Goal: Information Seeking & Learning: Check status

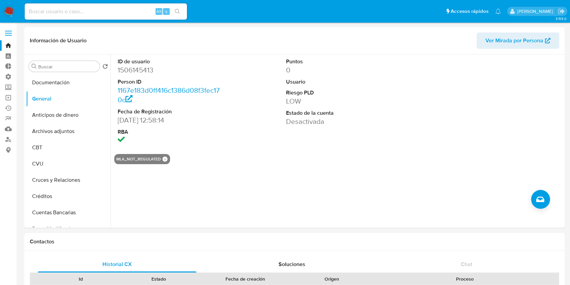
select select "10"
click at [65, 6] on div "Alt s" at bounding box center [106, 11] width 162 height 16
click at [62, 13] on input at bounding box center [106, 11] width 162 height 9
paste input "1506145413"
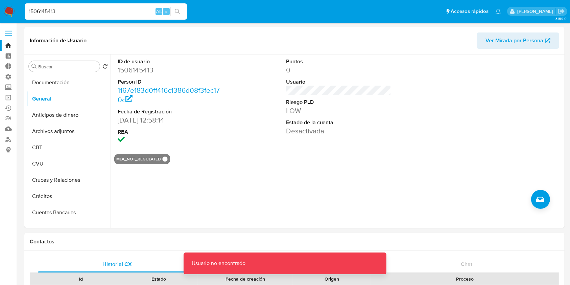
click at [81, 11] on input "1506145413" at bounding box center [106, 11] width 162 height 9
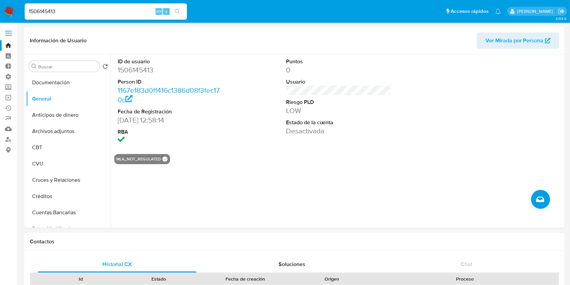
type input "1506145413"
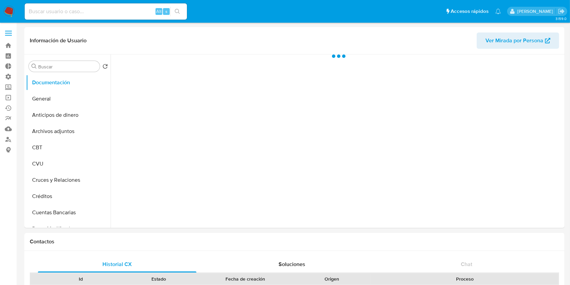
click at [61, 9] on input at bounding box center [106, 11] width 162 height 9
paste input "1506145413"
type input "1506145413"
select select "10"
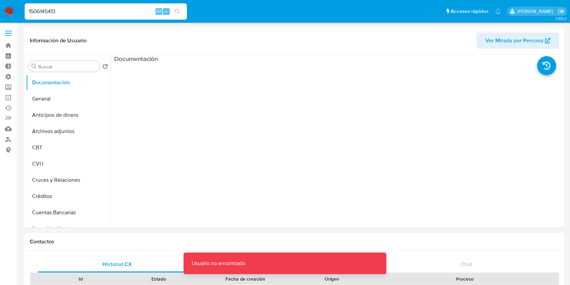
click at [30, 10] on input "1506145413" at bounding box center [106, 11] width 162 height 9
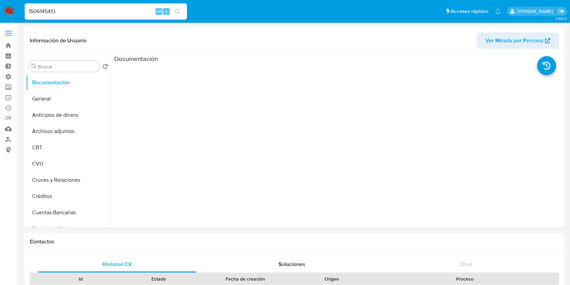
type input "1506145413"
click at [49, 159] on button "CVU" at bounding box center [65, 164] width 79 height 16
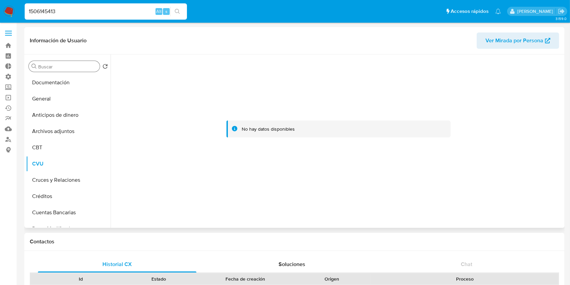
click at [68, 64] on input "Buscar" at bounding box center [67, 67] width 59 height 6
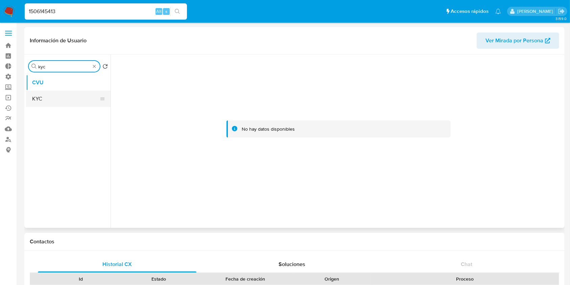
type input "kyc"
click at [61, 97] on button "KYC" at bounding box center [65, 99] width 79 height 16
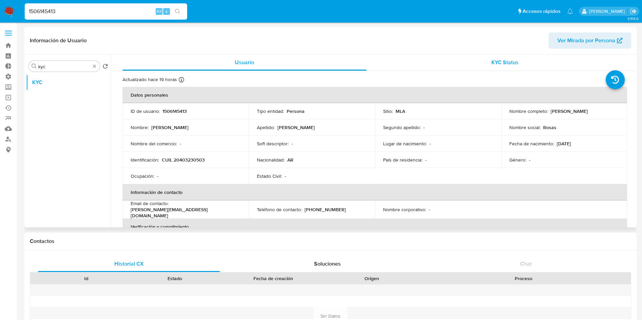
click at [513, 66] on span "KYC Status" at bounding box center [504, 63] width 27 height 8
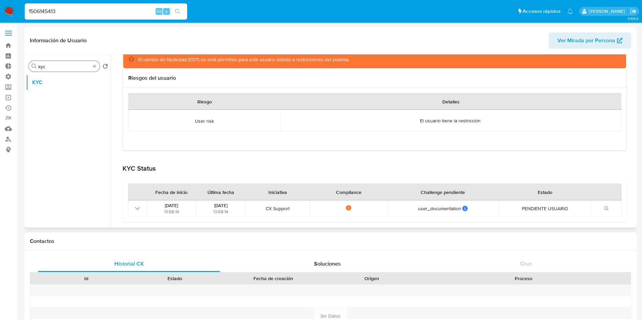
click at [93, 62] on div "Buscar kyc" at bounding box center [64, 66] width 71 height 11
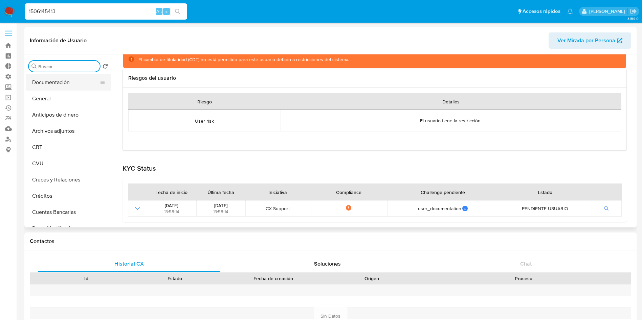
click at [69, 83] on button "Documentación" at bounding box center [65, 82] width 79 height 16
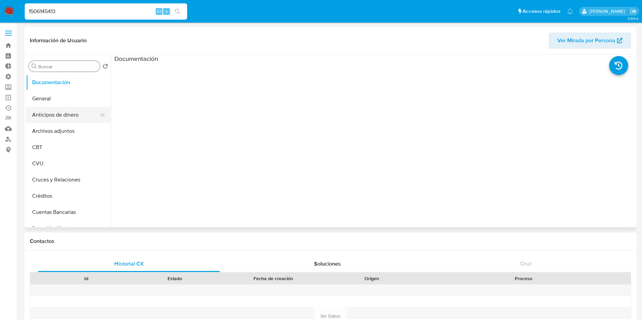
click at [58, 107] on button "Anticipos de dinero" at bounding box center [65, 115] width 79 height 16
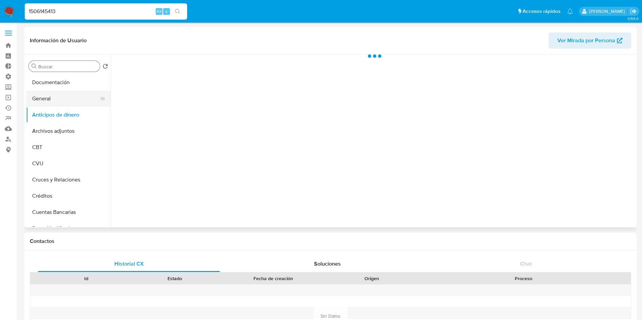
click at [62, 94] on button "General" at bounding box center [65, 99] width 79 height 16
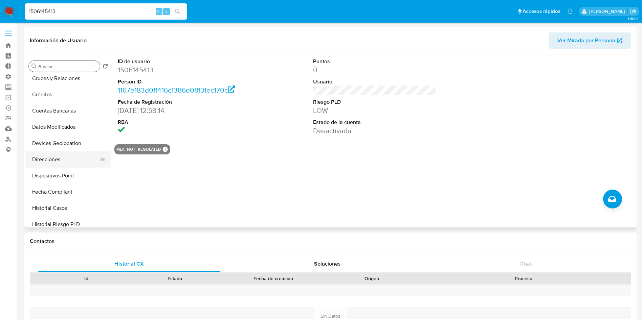
scroll to position [304, 0]
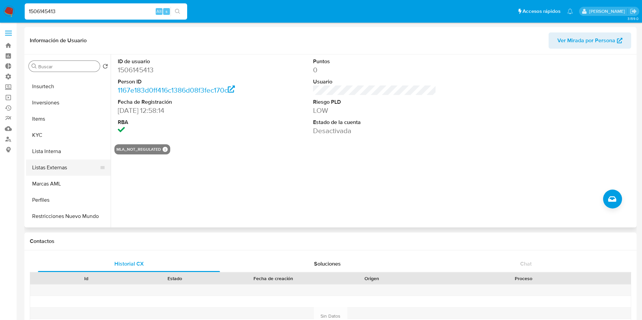
click at [40, 165] on button "Listas Externas" at bounding box center [65, 168] width 79 height 16
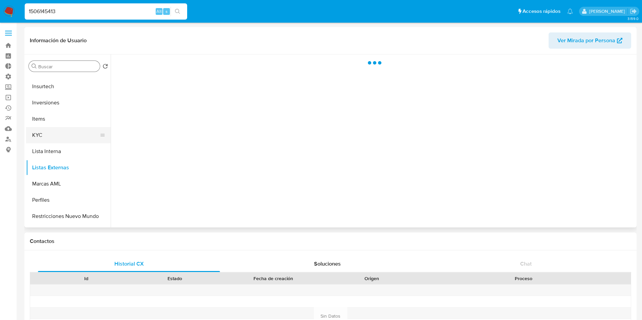
click at [56, 142] on button "KYC" at bounding box center [65, 135] width 79 height 16
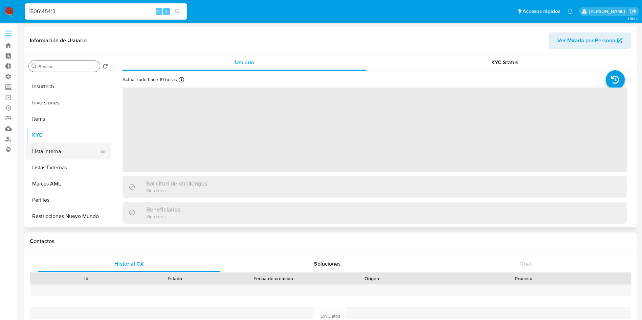
click at [56, 144] on button "Lista Interna" at bounding box center [65, 151] width 79 height 16
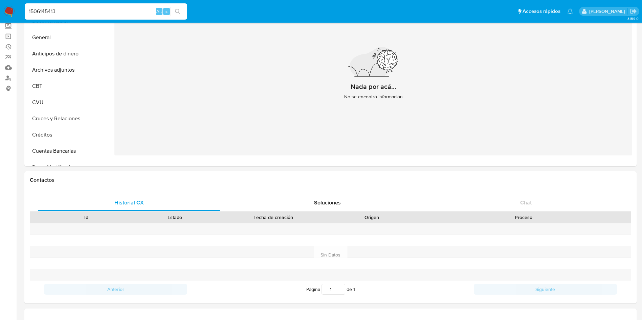
scroll to position [0, 0]
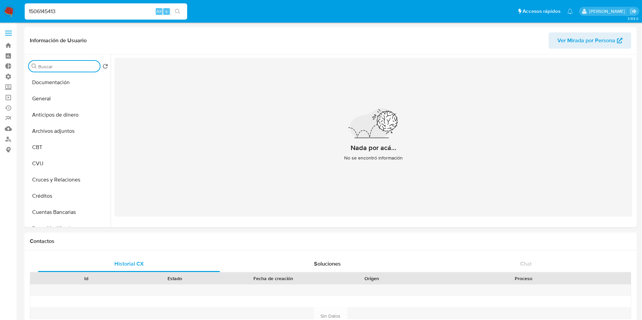
click at [65, 64] on input "Buscar" at bounding box center [67, 67] width 59 height 6
type input "iv"
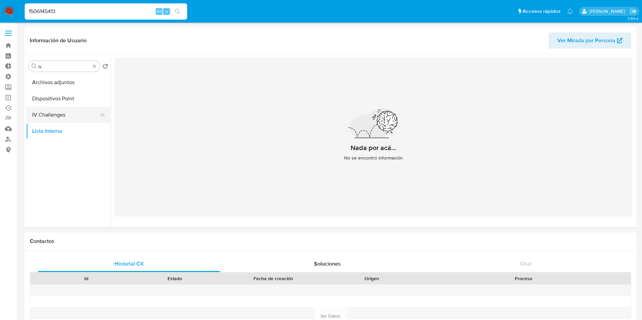
click at [44, 118] on button "IV Challenges" at bounding box center [65, 115] width 79 height 16
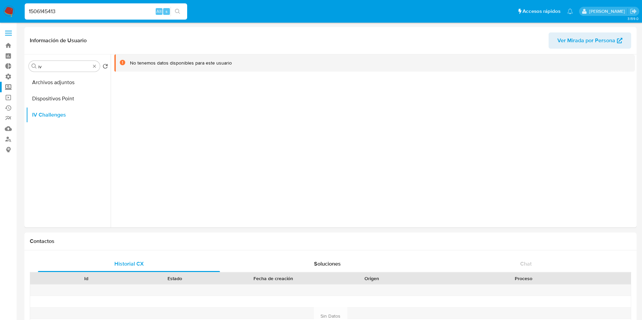
click at [11, 85] on label "Screening" at bounding box center [40, 87] width 81 height 10
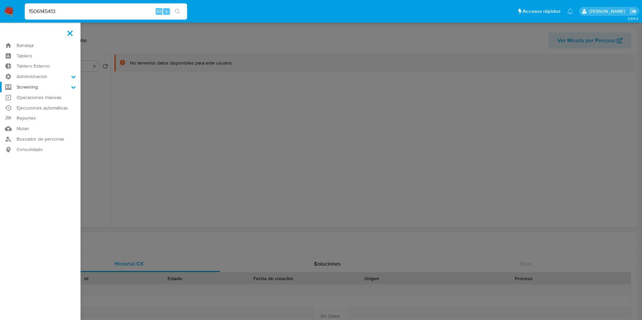
click at [0, 0] on input "Screening" at bounding box center [0, 0] width 0 height 0
click at [25, 121] on link "Watchlist" at bounding box center [40, 122] width 81 height 8
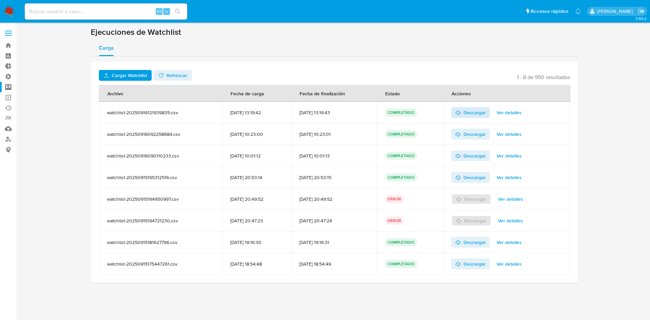
click at [469, 113] on span "Descargar" at bounding box center [474, 112] width 22 height 11
click at [12, 17] on img at bounding box center [9, 12] width 12 height 12
click at [11, 6] on img at bounding box center [9, 12] width 12 height 12
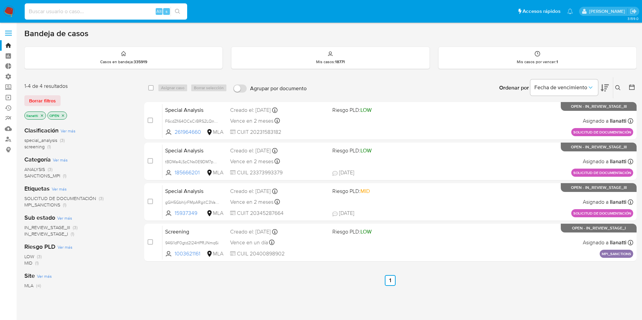
click at [57, 15] on input at bounding box center [106, 11] width 162 height 9
paste input "1506145413"
click at [29, 10] on input "1506145413" at bounding box center [106, 11] width 162 height 9
type input "1506145413"
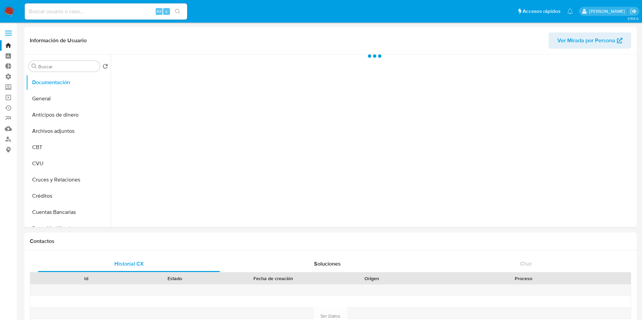
select select "10"
click at [80, 73] on div "Buscar Volver al orden por defecto Documentación General Anticipos de dinero Ar…" at bounding box center [68, 141] width 85 height 172
click at [84, 69] on input "Buscar" at bounding box center [67, 67] width 59 height 6
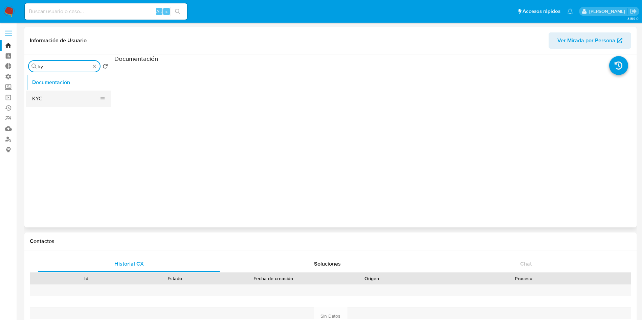
click at [72, 105] on button "KYC" at bounding box center [65, 99] width 79 height 16
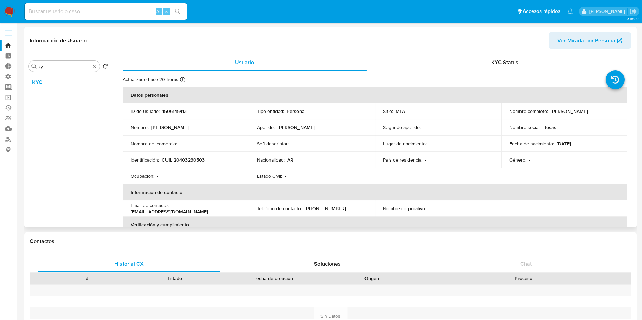
scroll to position [51, 0]
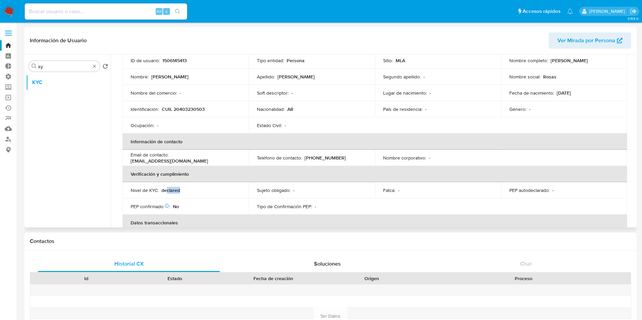
click at [166, 190] on div "Nivel de KYC : declared" at bounding box center [186, 190] width 110 height 6
drag, startPoint x: 230, startPoint y: 158, endPoint x: 165, endPoint y: 164, distance: 64.9
click at [165, 164] on td "Email de contacto : rosas.marianaf@gmail.com" at bounding box center [185, 158] width 126 height 16
drag, startPoint x: 210, startPoint y: 109, endPoint x: 173, endPoint y: 110, distance: 37.6
click at [173, 110] on div "Identificación : CUIL 20403230503" at bounding box center [186, 109] width 110 height 6
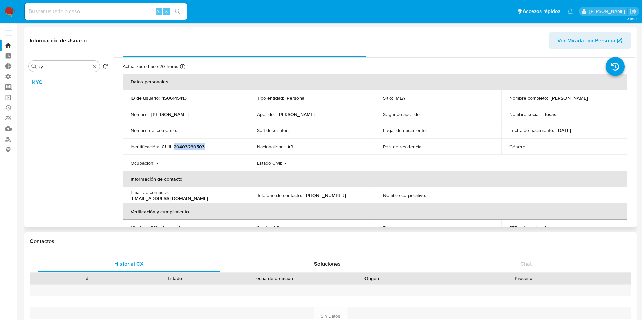
scroll to position [0, 0]
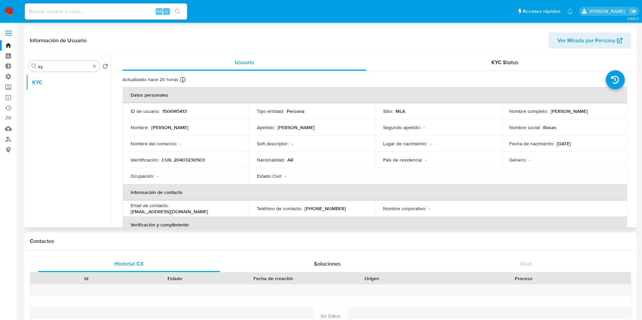
click at [502, 51] on div "Información de Usuario Ver Mirada por Persona" at bounding box center [330, 40] width 612 height 27
click at [501, 69] on div "KYC Status" at bounding box center [505, 62] width 244 height 16
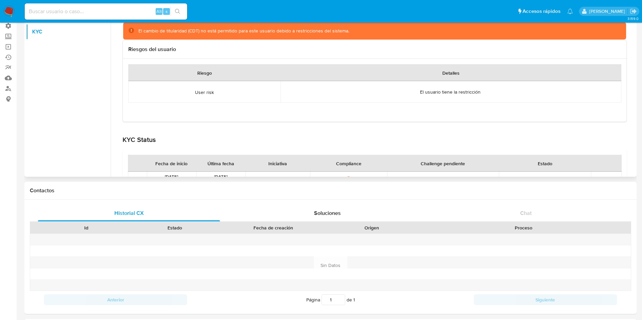
scroll to position [51, 0]
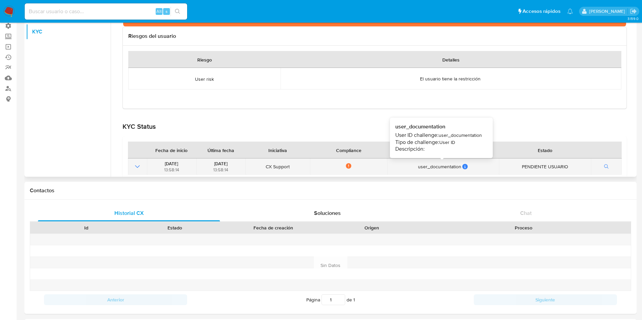
drag, startPoint x: 580, startPoint y: 167, endPoint x: 401, endPoint y: 163, distance: 179.3
click at [401, 163] on tr "10/10/2023 13:58:14 10/10/2023 13:58:14 CX Support Not compliance user_document…" at bounding box center [375, 167] width 494 height 16
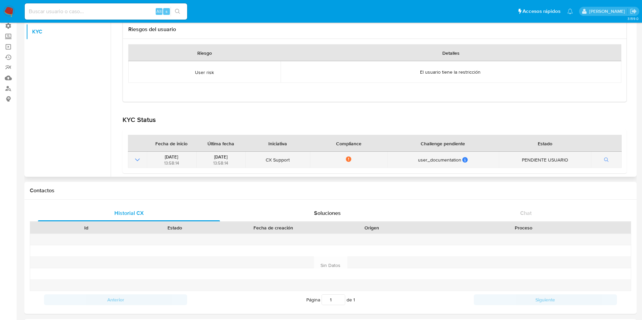
scroll to position [60, 0]
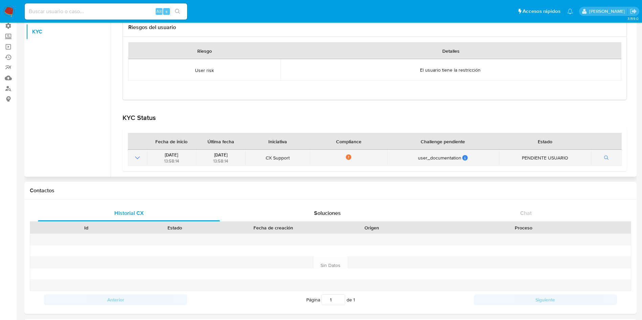
click at [138, 156] on icon "Mostrar operación" at bounding box center [137, 158] width 8 height 8
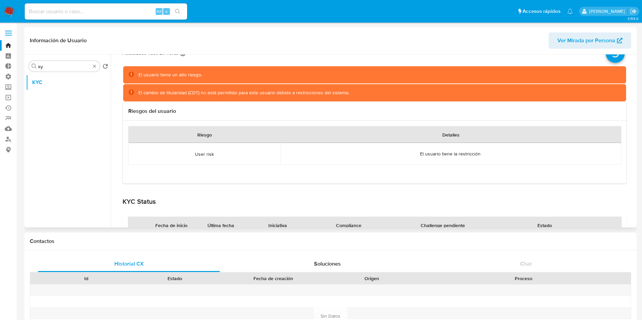
scroll to position [0, 0]
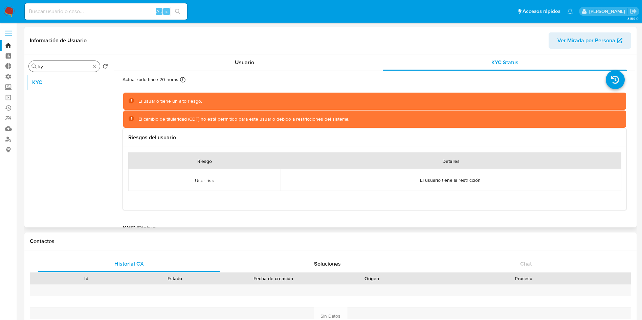
drag, startPoint x: 44, startPoint y: 65, endPoint x: 38, endPoint y: 65, distance: 6.8
click at [38, 65] on div "Buscar ky" at bounding box center [64, 66] width 71 height 11
type input "cvu"
click at [51, 77] on button "CVU" at bounding box center [65, 82] width 79 height 16
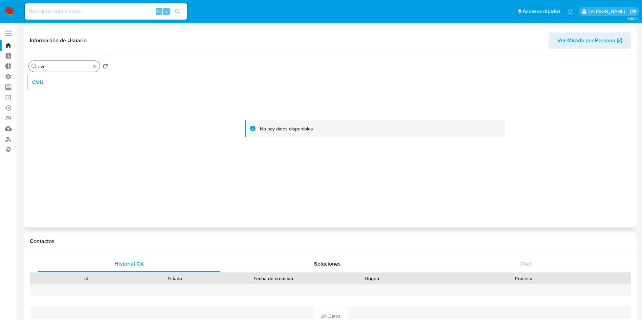
click at [93, 63] on div "Buscar cvu" at bounding box center [64, 66] width 71 height 11
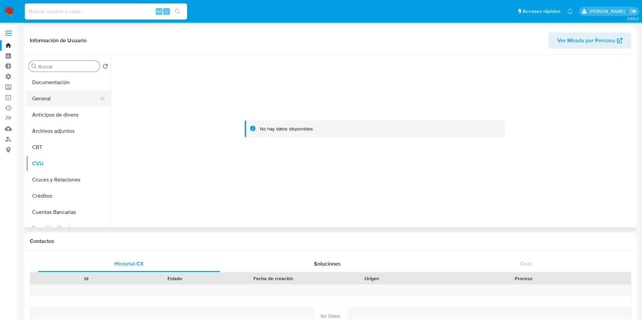
click at [58, 98] on button "General" at bounding box center [65, 99] width 79 height 16
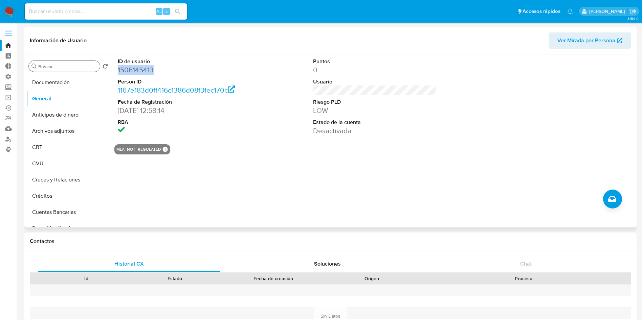
drag, startPoint x: 157, startPoint y: 69, endPoint x: 118, endPoint y: 71, distance: 39.3
click at [118, 71] on dd "1506145413" at bounding box center [179, 69] width 123 height 9
copy dd "1506145413"
drag, startPoint x: 19, startPoint y: 16, endPoint x: 1, endPoint y: 12, distance: 18.4
click at [19, 16] on nav "Pausado Ver notificaciones Alt s Accesos rápidos Presiona las siguientes teclas…" at bounding box center [321, 11] width 642 height 23
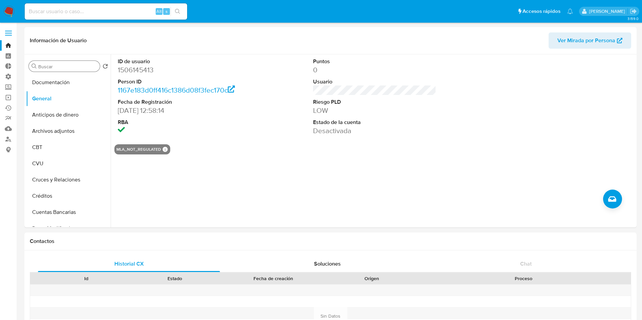
click at [1, 11] on nav "Pausado Ver notificaciones Alt s Accesos rápidos Presiona las siguientes teclas…" at bounding box center [321, 11] width 642 height 23
click at [5, 11] on img at bounding box center [9, 12] width 12 height 12
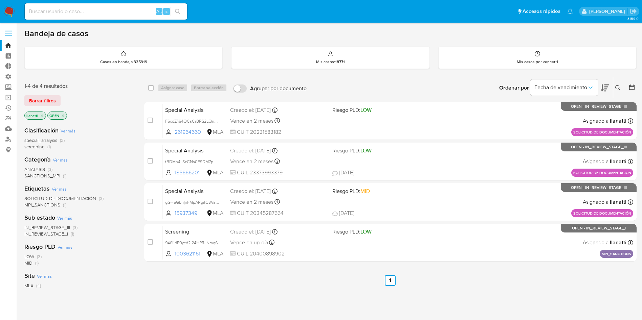
click at [42, 115] on icon "close-filter" at bounding box center [42, 116] width 4 height 4
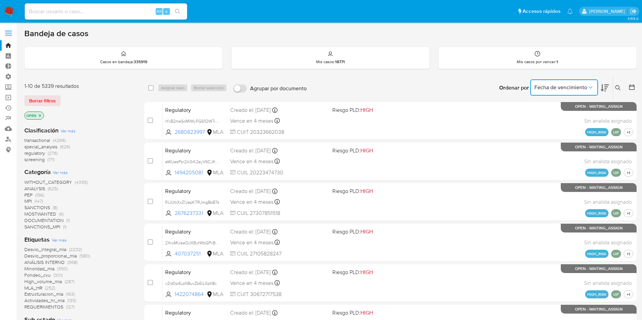
click at [563, 86] on span "Fecha de vencimiento" at bounding box center [560, 87] width 53 height 7
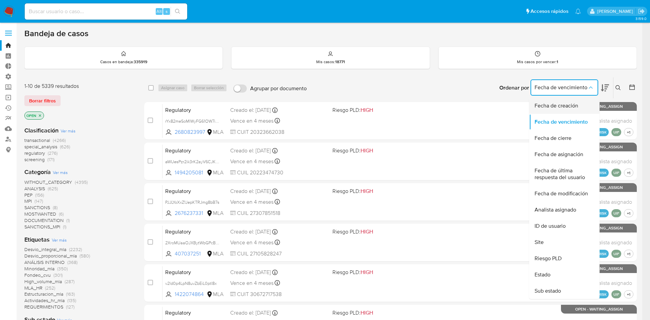
click at [556, 106] on span "Fecha de creación" at bounding box center [556, 106] width 44 height 7
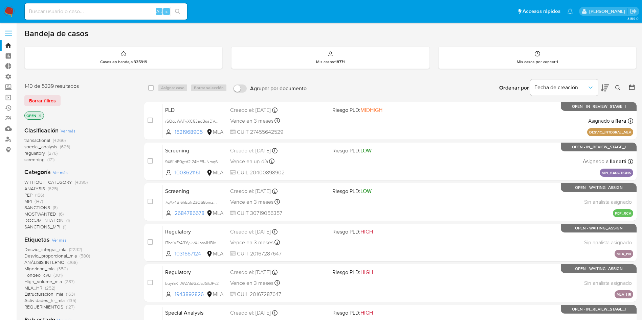
click at [43, 228] on span "SANCTIONS_MPI" at bounding box center [42, 227] width 36 height 7
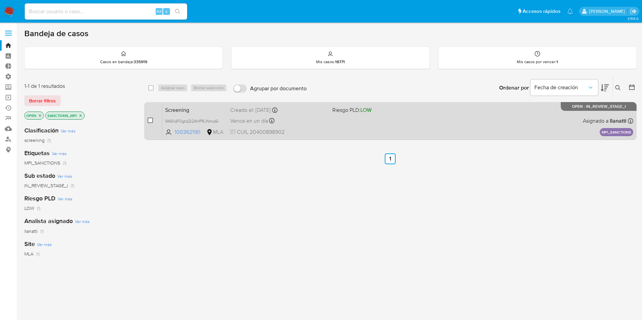
click at [153, 119] on input "checkbox" at bounding box center [149, 120] width 5 height 5
checkbox input "true"
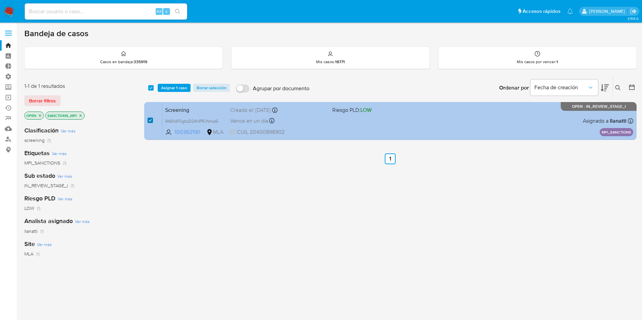
click at [148, 121] on input "checkbox" at bounding box center [149, 120] width 5 height 5
checkbox input "false"
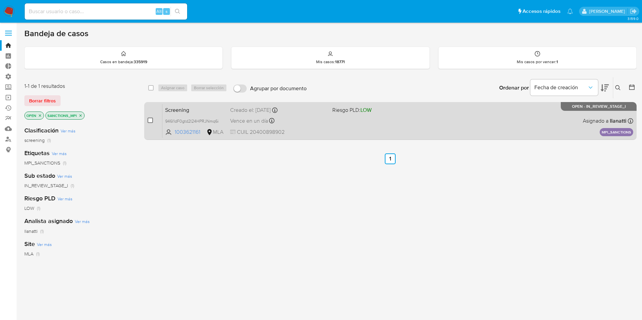
click at [150, 121] on input "checkbox" at bounding box center [149, 120] width 5 height 5
checkbox input "true"
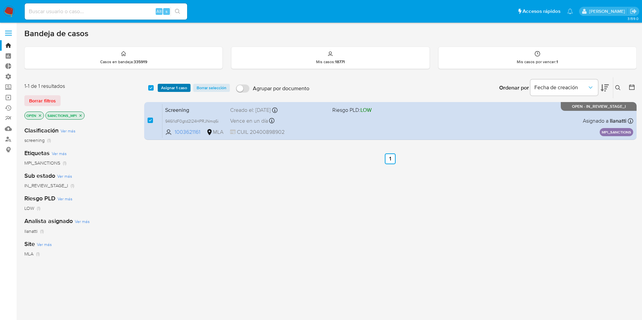
click at [175, 87] on span "Asignar 1 caso" at bounding box center [174, 88] width 26 height 7
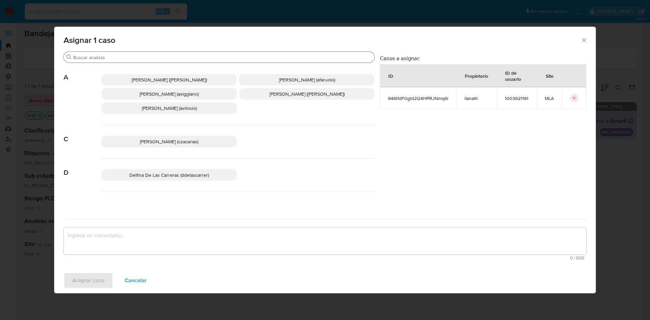
click at [123, 58] on input "Buscar" at bounding box center [222, 57] width 298 height 6
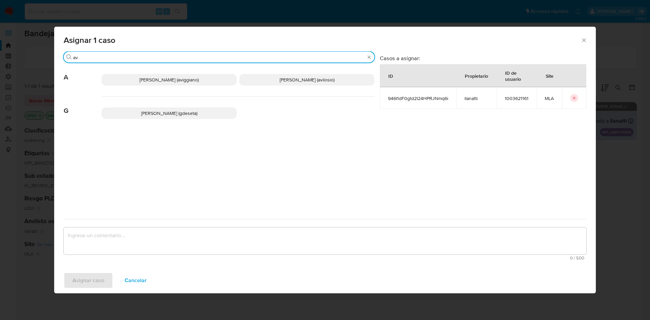
type input "av"
click at [291, 83] on span "[PERSON_NAME] (avilosio)" at bounding box center [306, 79] width 55 height 7
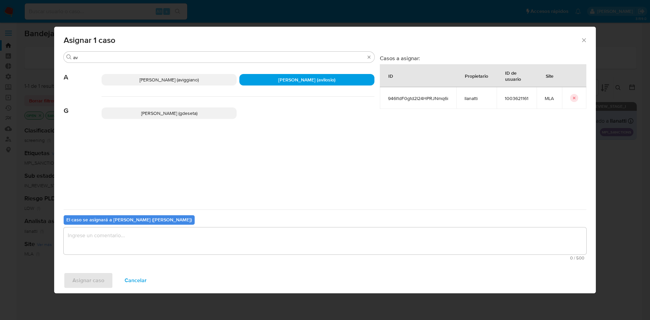
click at [100, 277] on div "Asignar caso Cancelar" at bounding box center [324, 281] width 541 height 26
click at [110, 241] on textarea "assign-modal" at bounding box center [325, 241] width 522 height 27
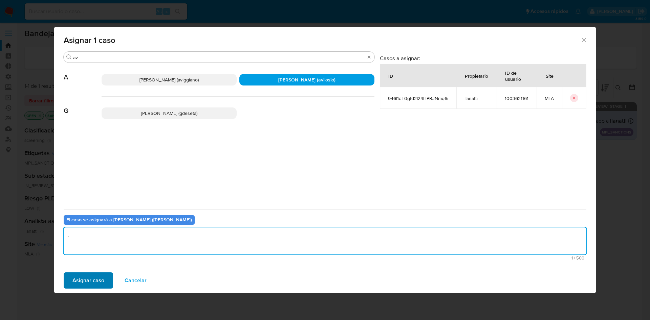
type textarea "."
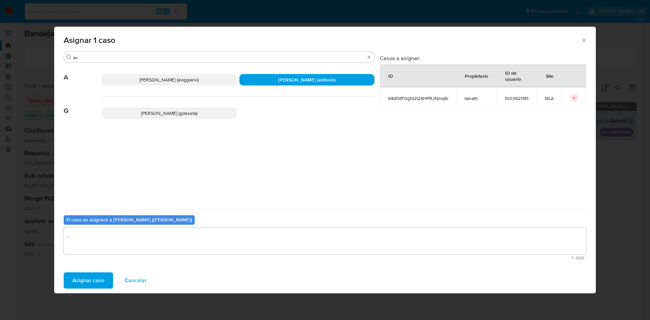
click at [85, 273] on span "Asignar caso" at bounding box center [88, 280] width 32 height 15
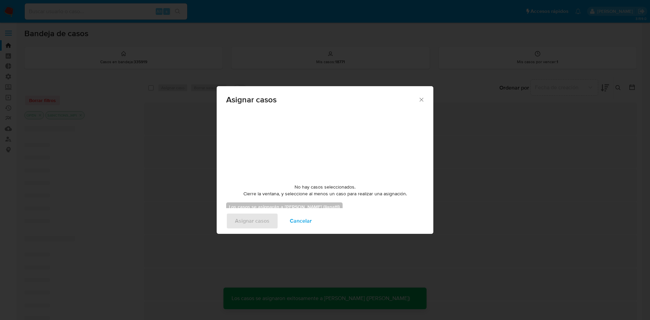
checkbox input "false"
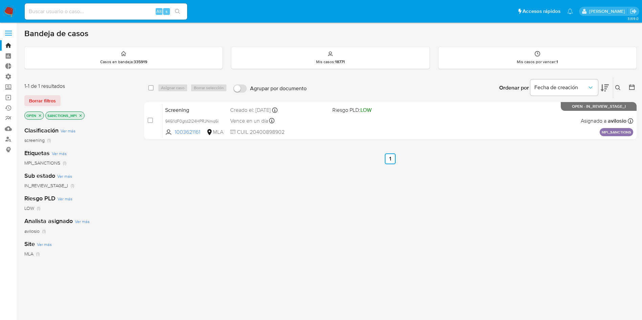
click at [82, 116] on icon "close-filter" at bounding box center [80, 116] width 4 height 4
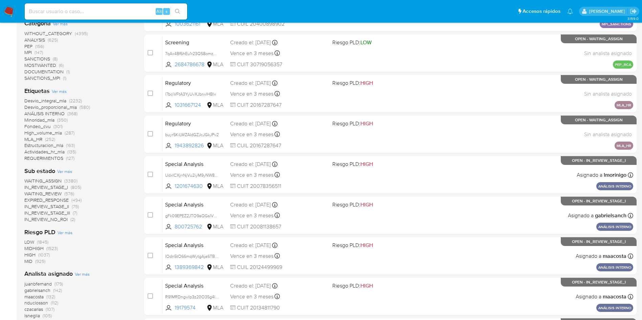
scroll to position [51, 0]
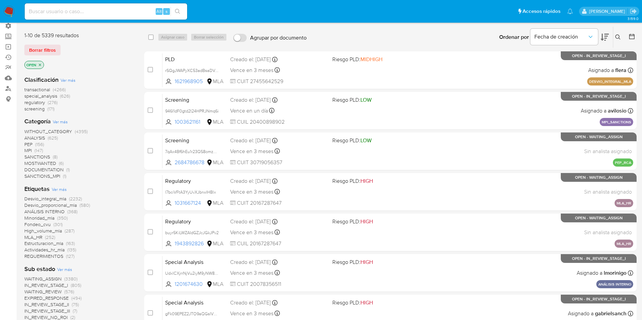
click at [46, 156] on span "SANCTIONS" at bounding box center [37, 157] width 26 height 7
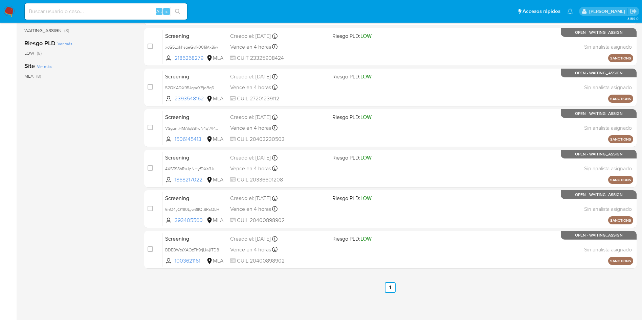
scroll to position [157, 0]
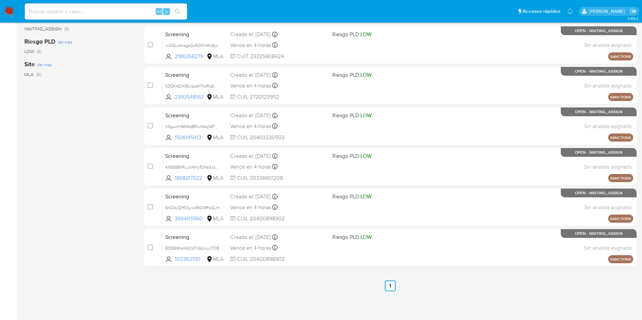
click at [3, 8] on nav "Pausado Ver notificaciones Alt s Accesos rápidos Presiona las siguientes teclas…" at bounding box center [321, 11] width 642 height 23
click at [7, 8] on img at bounding box center [9, 12] width 12 height 12
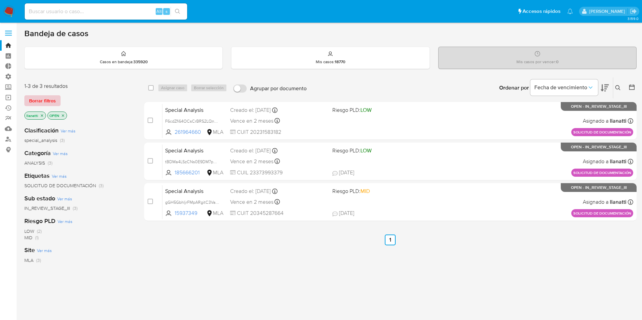
click at [52, 99] on span "Borrar filtros" at bounding box center [42, 100] width 27 height 9
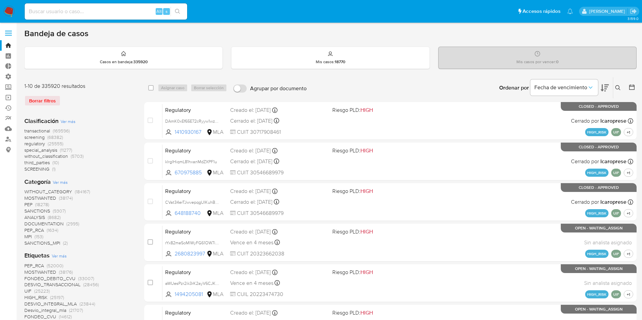
click at [34, 138] on span "screening" at bounding box center [34, 137] width 20 height 7
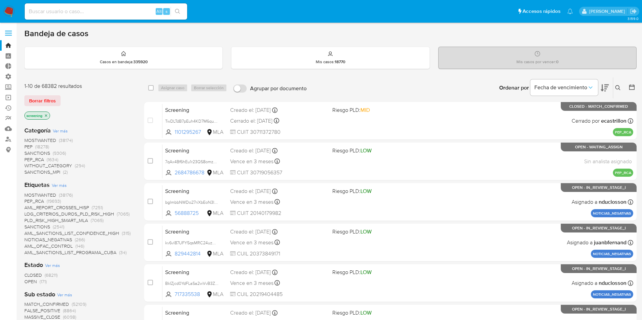
click at [65, 192] on span "(38176)" at bounding box center [66, 195] width 14 height 7
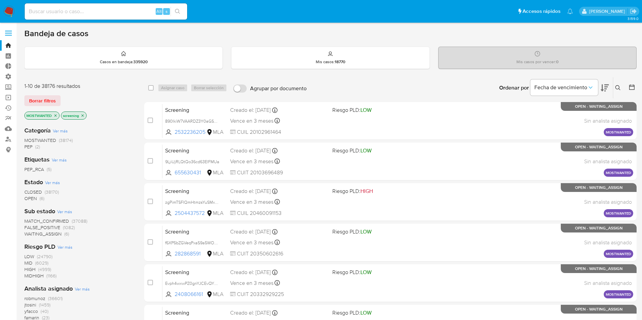
click at [56, 116] on icon "close-filter" at bounding box center [55, 115] width 2 height 2
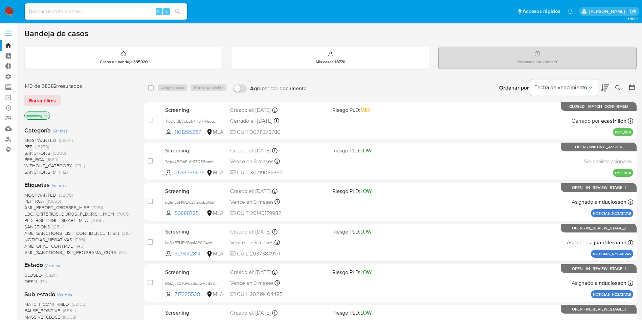
click at [61, 186] on span "Ver más" at bounding box center [59, 185] width 15 height 6
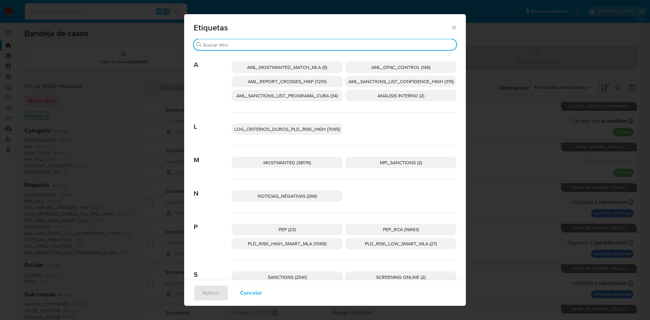
click at [207, 43] on input "Buscar" at bounding box center [328, 45] width 250 height 6
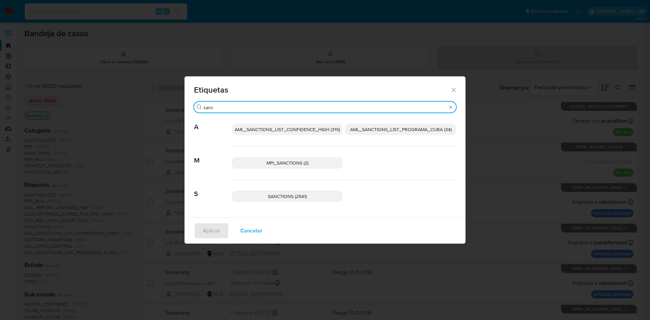
type input "sanc"
click at [295, 200] on p "SANCTIONS (2541)" at bounding box center [287, 197] width 111 height 12
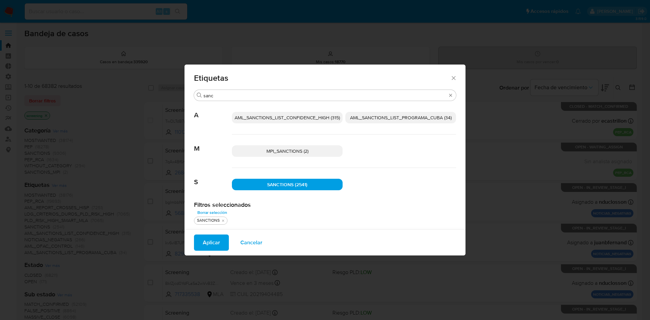
click at [214, 244] on span "Aplicar" at bounding box center [211, 242] width 17 height 15
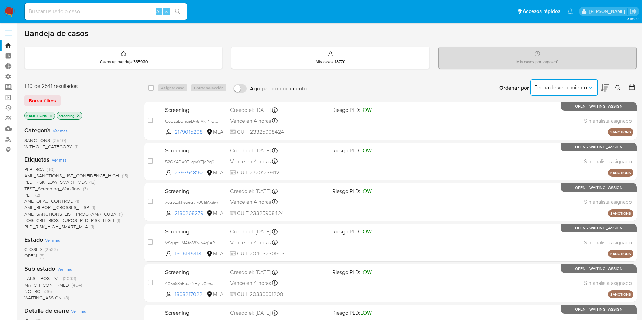
drag, startPoint x: 576, startPoint y: 86, endPoint x: 577, endPoint y: 95, distance: 8.5
click at [578, 85] on span "Fecha de vencimiento" at bounding box center [560, 87] width 53 height 7
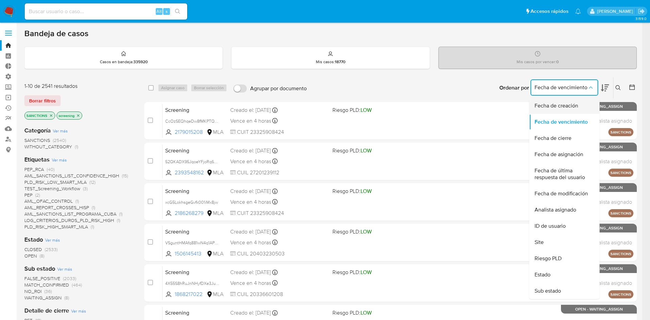
click at [556, 109] on span "Fecha de creación" at bounding box center [556, 106] width 44 height 7
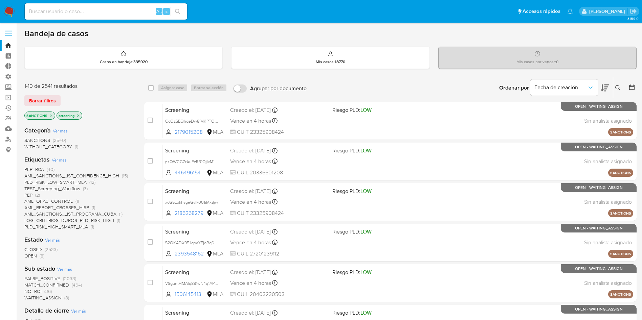
click at [604, 85] on icon at bounding box center [604, 88] width 8 height 8
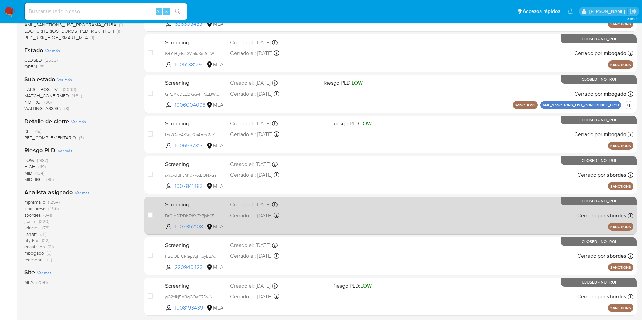
scroll to position [238, 0]
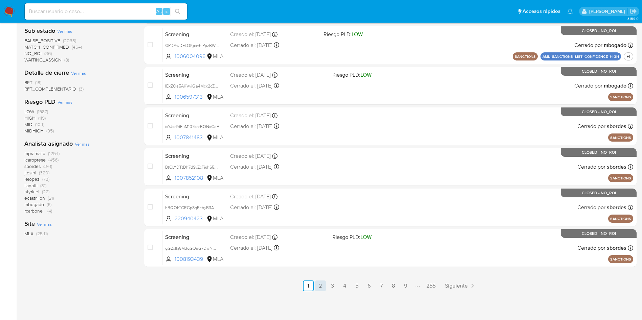
click at [319, 288] on link "2" at bounding box center [320, 286] width 11 height 11
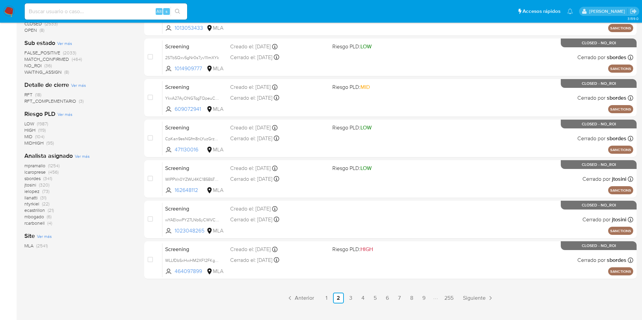
scroll to position [238, 0]
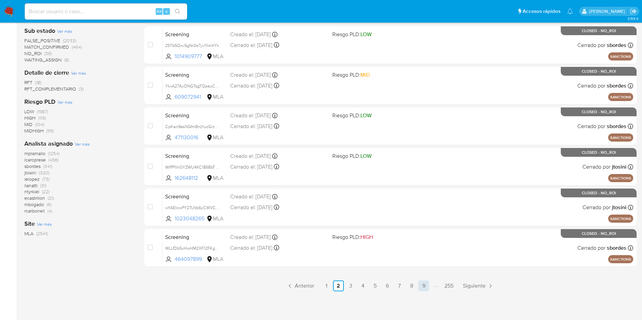
click at [423, 285] on link "9" at bounding box center [423, 286] width 11 height 11
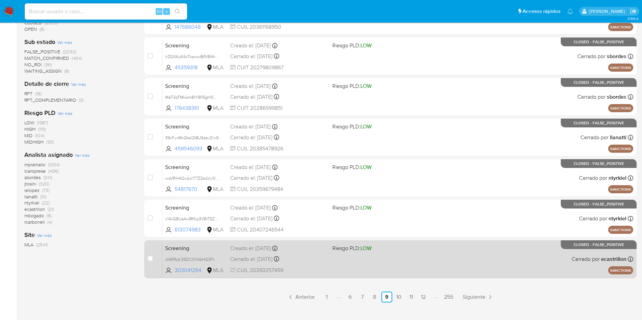
scroll to position [238, 0]
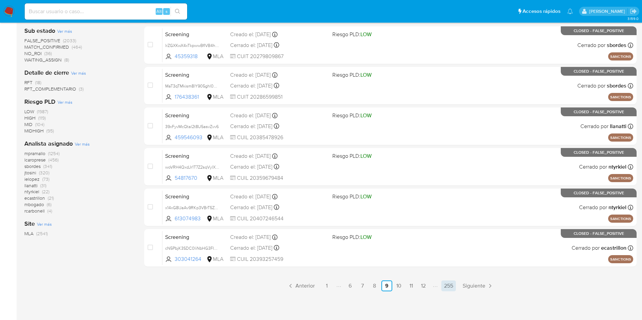
click at [444, 284] on link "255" at bounding box center [448, 286] width 15 height 11
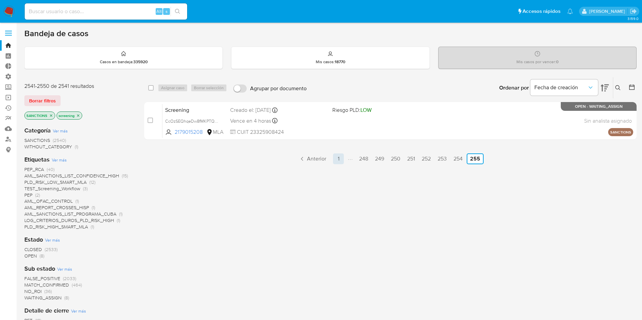
click at [337, 159] on link "1" at bounding box center [338, 159] width 11 height 11
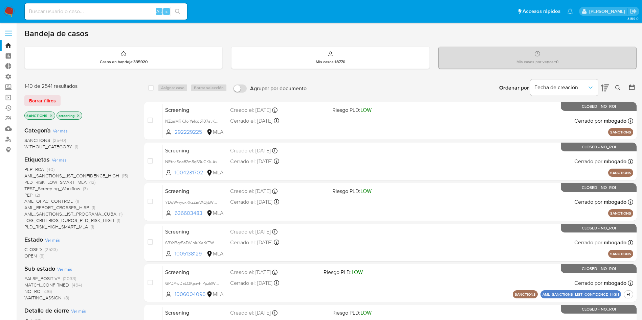
scroll to position [51, 0]
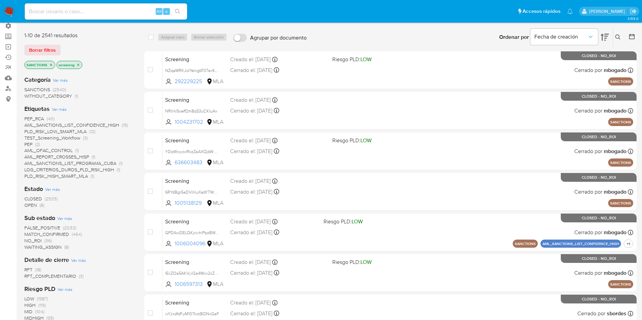
click at [54, 235] on span "MATCH_CONFIRMED" at bounding box center [46, 234] width 45 height 7
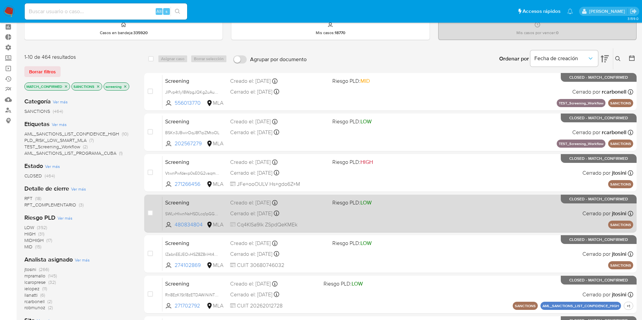
scroll to position [51, 0]
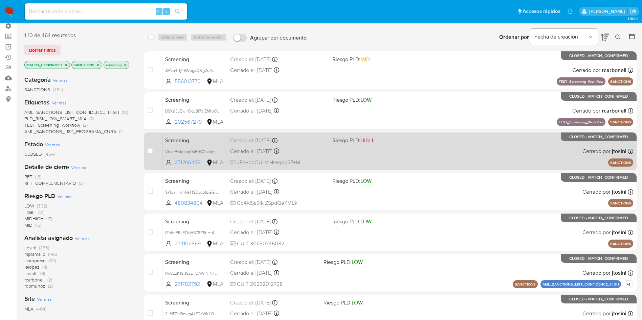
click at [429, 160] on div "Screening VtwnPwfdexp0sE0G2vaqmdo3 271266456 MLA Riesgo PLD: HIGH Creado el: 22…" at bounding box center [397, 151] width 471 height 34
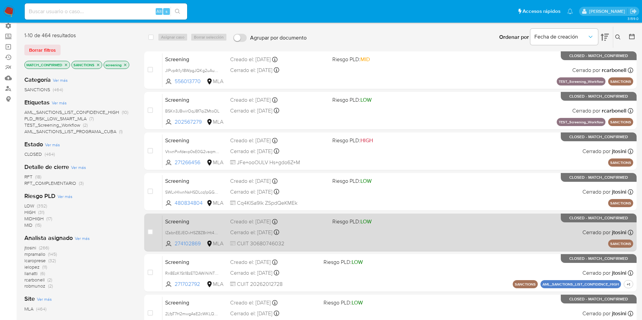
click at [383, 234] on div "Screening lZabnEEJEOvHSZ8Z8riHt4OZ 274102869 MLA Riesgo PLD: LOW Creado el: 10/…" at bounding box center [397, 232] width 471 height 34
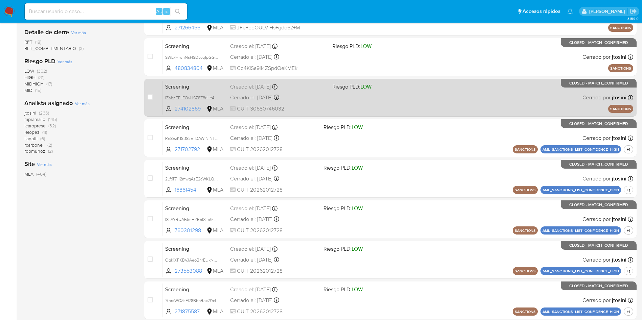
scroll to position [137, 0]
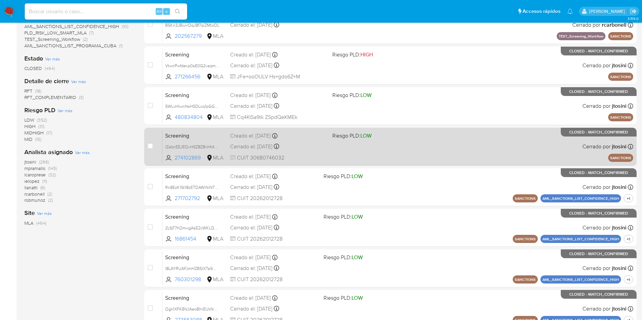
click at [392, 159] on div "Screening lZabnEEJEOvHSZ8Z8riHt4OZ 274102869 MLA Riesgo PLD: LOW Creado el: 10/…" at bounding box center [397, 147] width 471 height 34
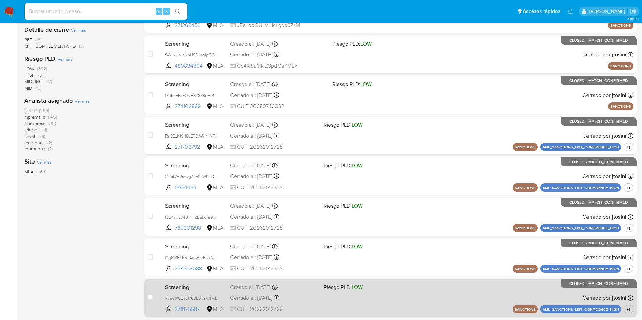
scroll to position [238, 0]
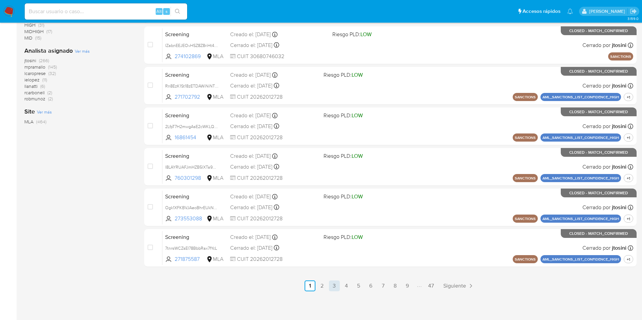
click at [334, 287] on link "3" at bounding box center [334, 286] width 11 height 11
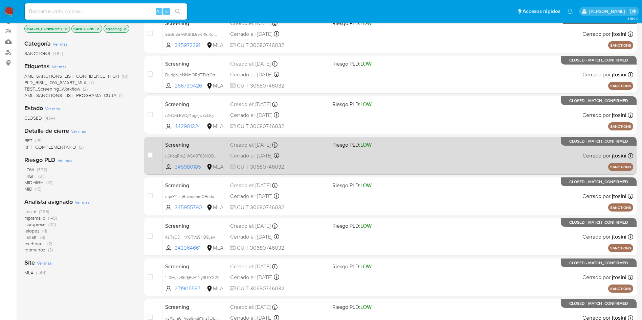
scroll to position [101, 0]
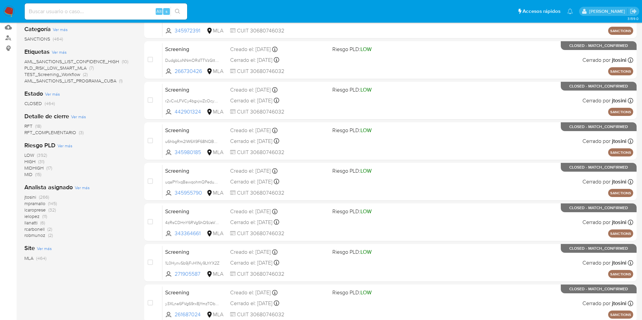
click at [60, 14] on input at bounding box center [106, 11] width 162 height 9
paste input "1506145413"
type input "1506145413"
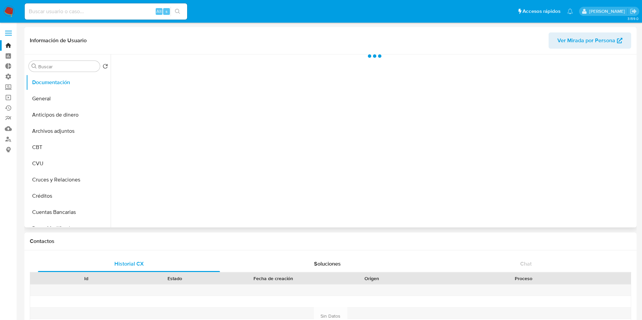
select select "10"
click at [51, 69] on input "Buscar" at bounding box center [67, 67] width 59 height 6
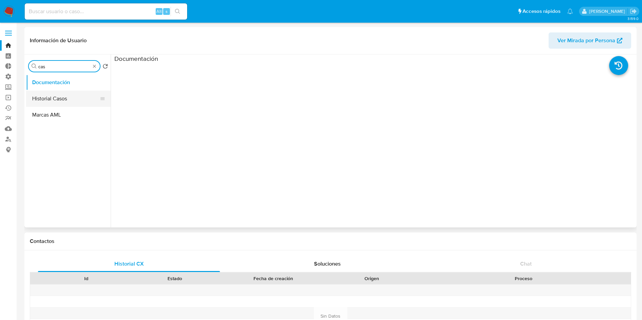
type input "cas"
click at [49, 101] on button "Historial Casos" at bounding box center [65, 99] width 79 height 16
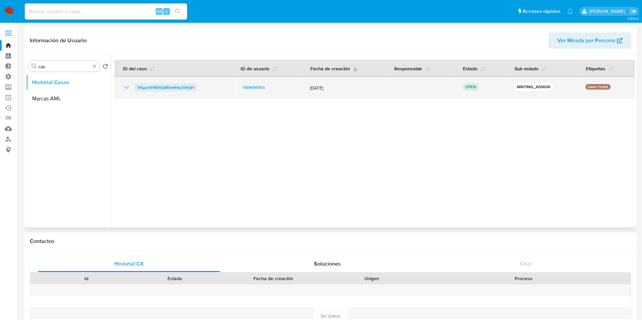
click at [158, 84] on span "VSguntHMAfq881wN4q1APpjH" at bounding box center [165, 88] width 57 height 8
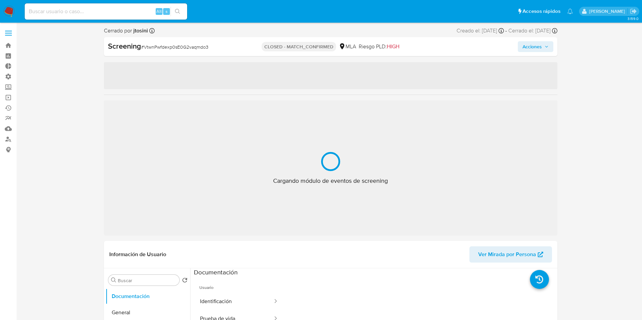
select select "10"
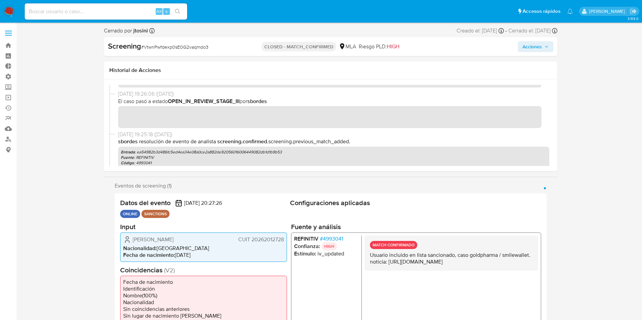
scroll to position [51, 0]
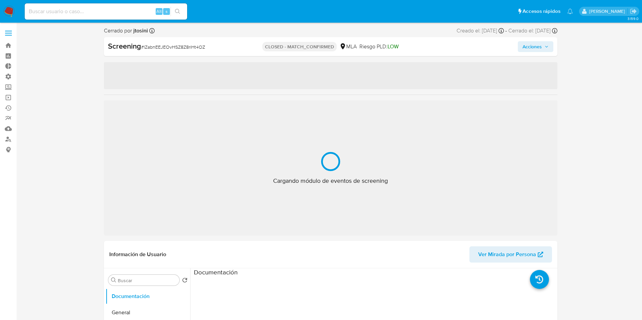
select select "10"
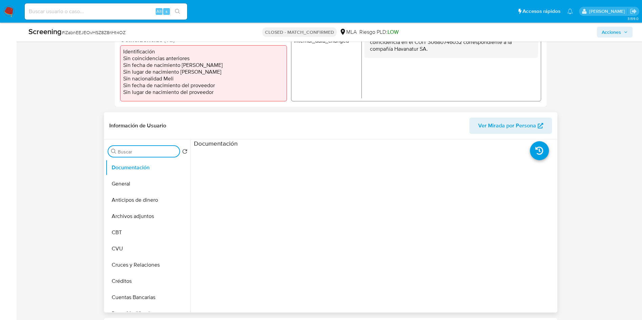
click at [129, 152] on input "Buscar" at bounding box center [147, 152] width 59 height 6
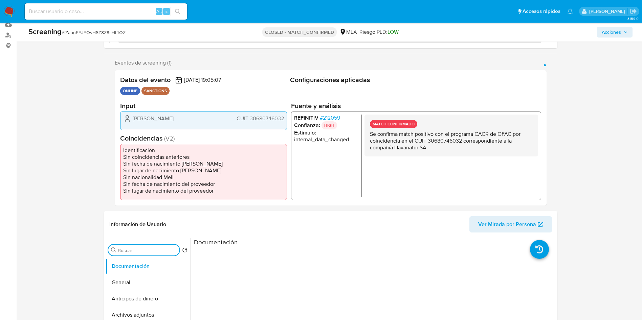
scroll to position [101, 0]
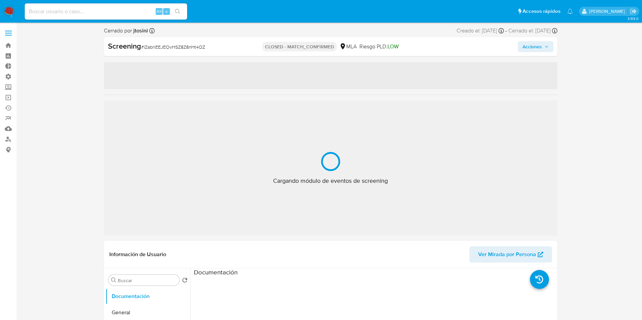
select select "10"
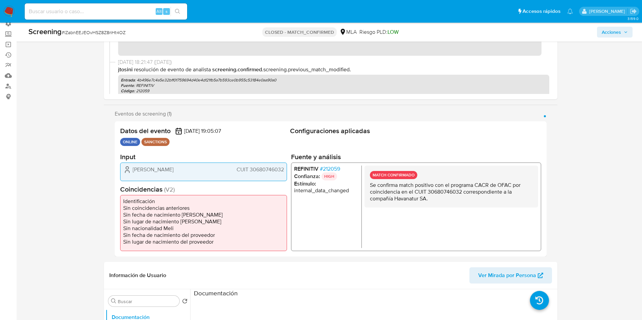
scroll to position [101, 0]
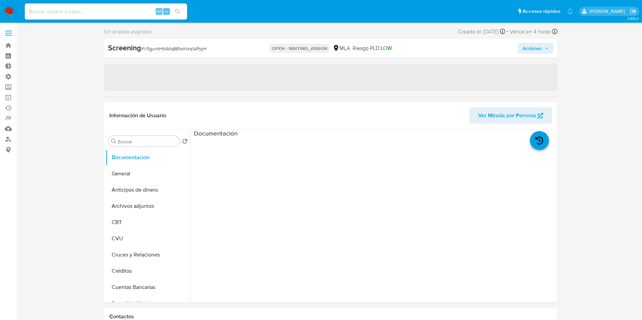
select select "10"
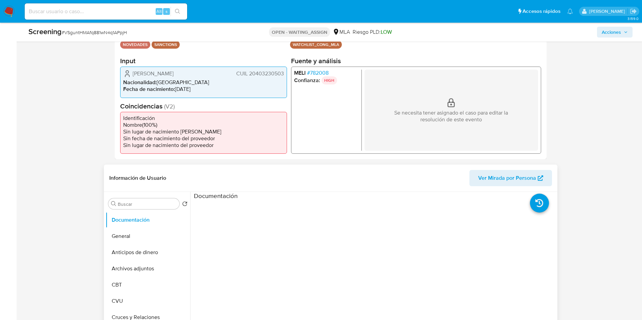
scroll to position [51, 0]
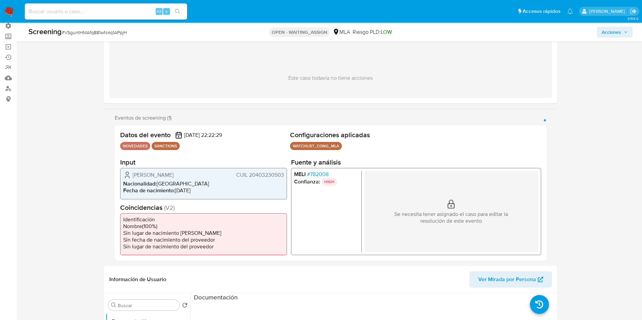
drag, startPoint x: 194, startPoint y: 232, endPoint x: 117, endPoint y: 234, distance: 77.5
click at [117, 234] on div "Datos del evento [DATE] 22:22:29 NOVEDADES SANCTIONS Configuraciones aplicadas …" at bounding box center [331, 193] width 432 height 135
drag, startPoint x: 194, startPoint y: 173, endPoint x: 126, endPoint y: 176, distance: 68.1
click at [126, 176] on div "[PERSON_NAME] CUIL 20403230503" at bounding box center [203, 175] width 161 height 8
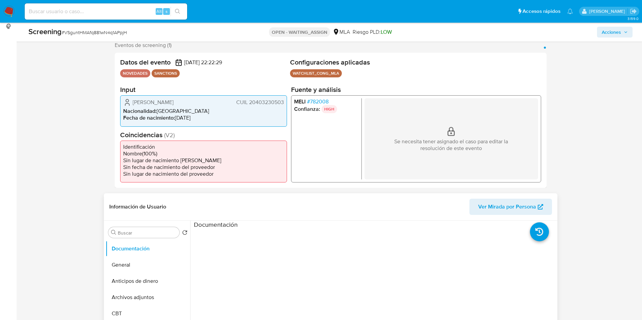
scroll to position [152, 0]
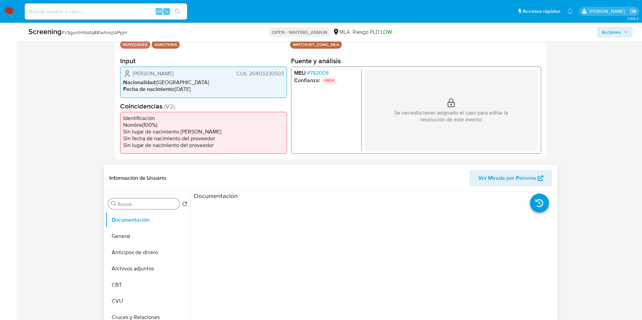
click at [134, 202] on input "Buscar" at bounding box center [147, 204] width 59 height 6
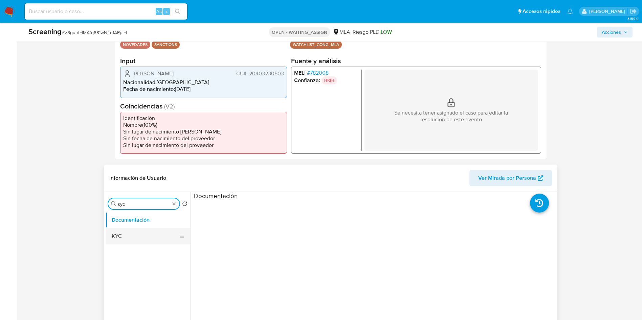
type input "kyc"
click at [129, 234] on button "KYC" at bounding box center [145, 236] width 79 height 16
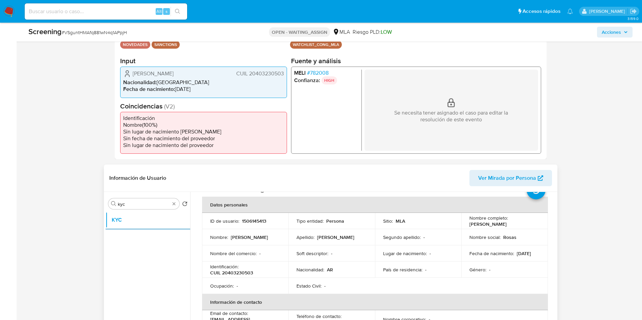
scroll to position [51, 0]
